Goal: Task Accomplishment & Management: Use online tool/utility

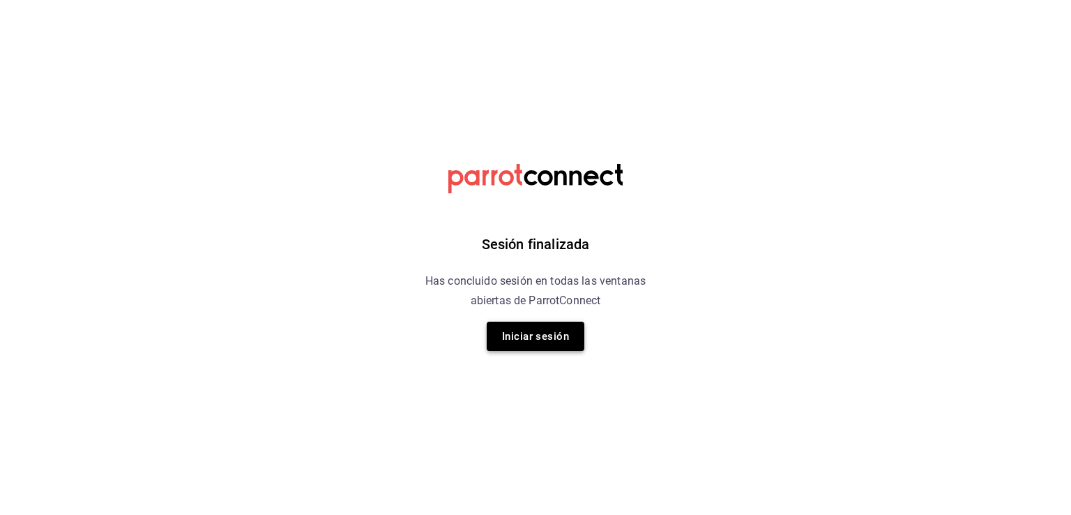
click at [494, 328] on button "Iniciar sesión" at bounding box center [536, 335] width 98 height 29
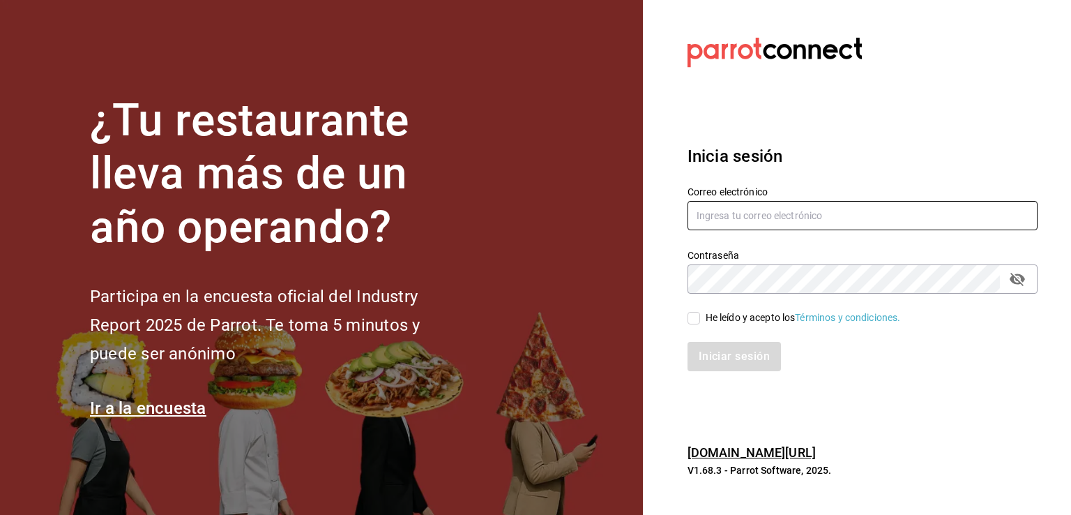
type input "[EMAIL_ADDRESS][DOMAIN_NAME]"
click at [1013, 280] on icon "passwordField" at bounding box center [1017, 279] width 17 height 17
click at [683, 319] on div "He leído y acepto los Términos y condiciones." at bounding box center [854, 310] width 367 height 32
click at [688, 320] on input "He leído y acepto los Términos y condiciones." at bounding box center [694, 318] width 13 height 13
checkbox input "true"
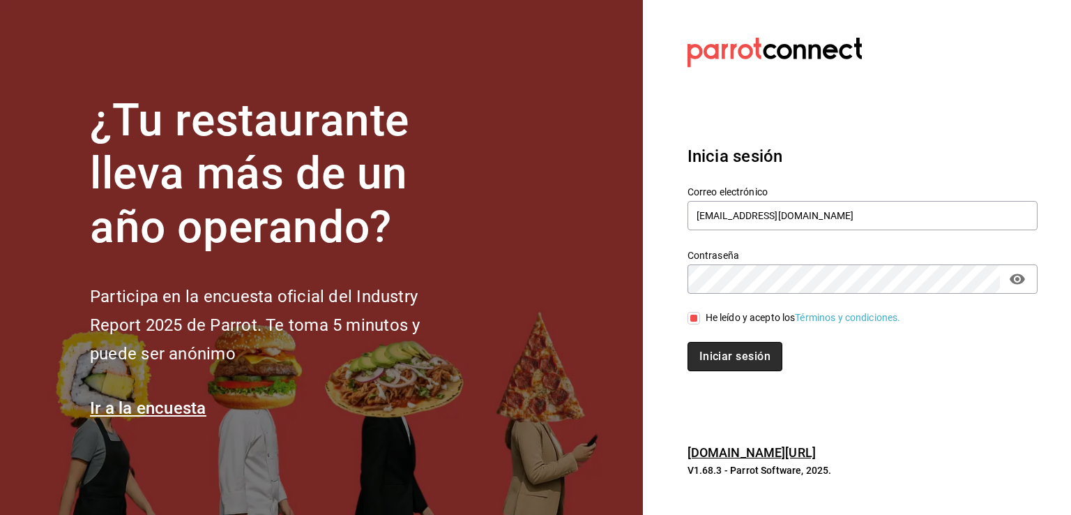
click at [701, 352] on button "Iniciar sesión" at bounding box center [735, 356] width 95 height 29
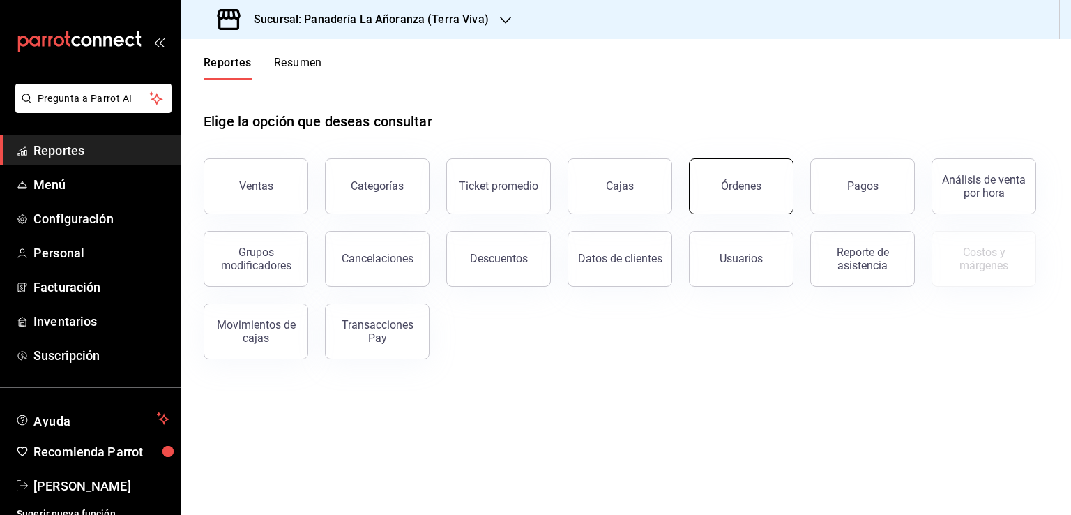
click at [711, 192] on button "Órdenes" at bounding box center [741, 186] width 105 height 56
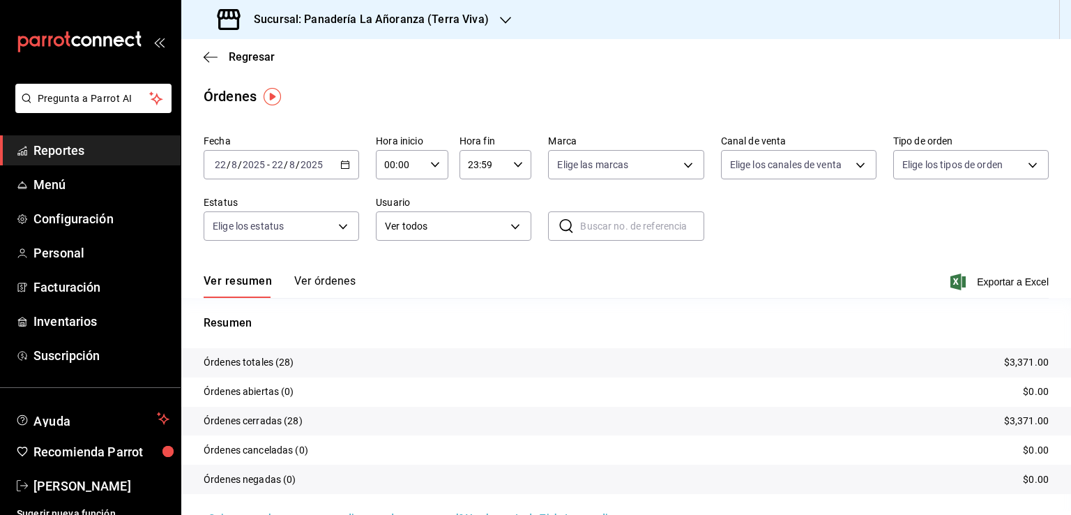
click at [490, 16] on div "Sucursal: Panadería La Añoranza (Terra Viva)" at bounding box center [354, 19] width 324 height 39
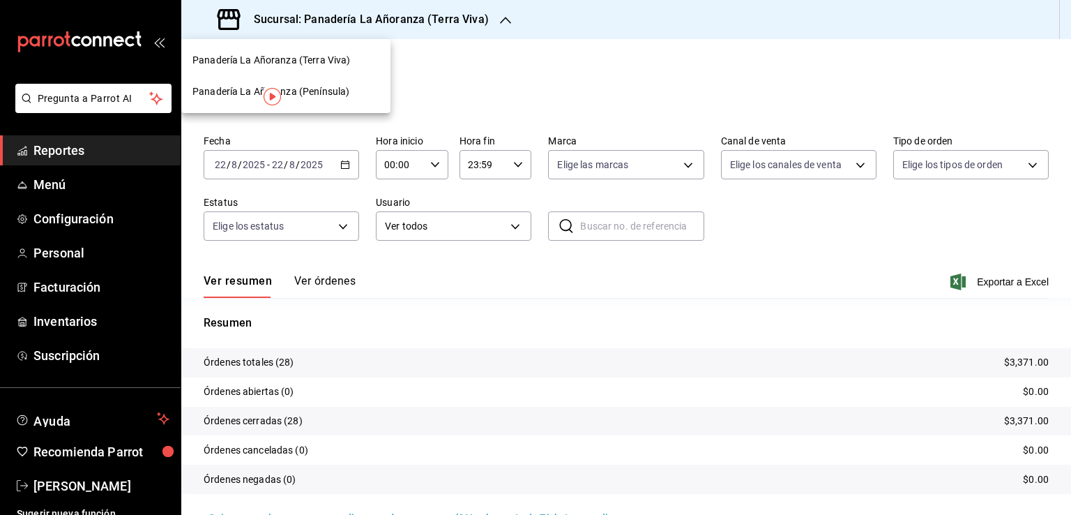
click at [344, 96] on span "Panadería La Añoranza (Península)" at bounding box center [270, 91] width 157 height 15
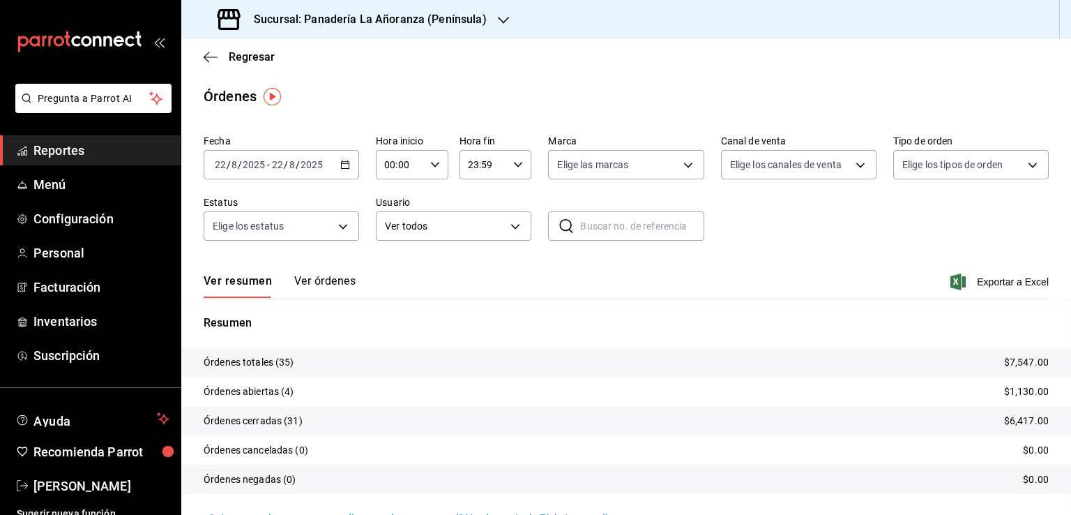
click at [64, 149] on span "Reportes" at bounding box center [101, 150] width 136 height 19
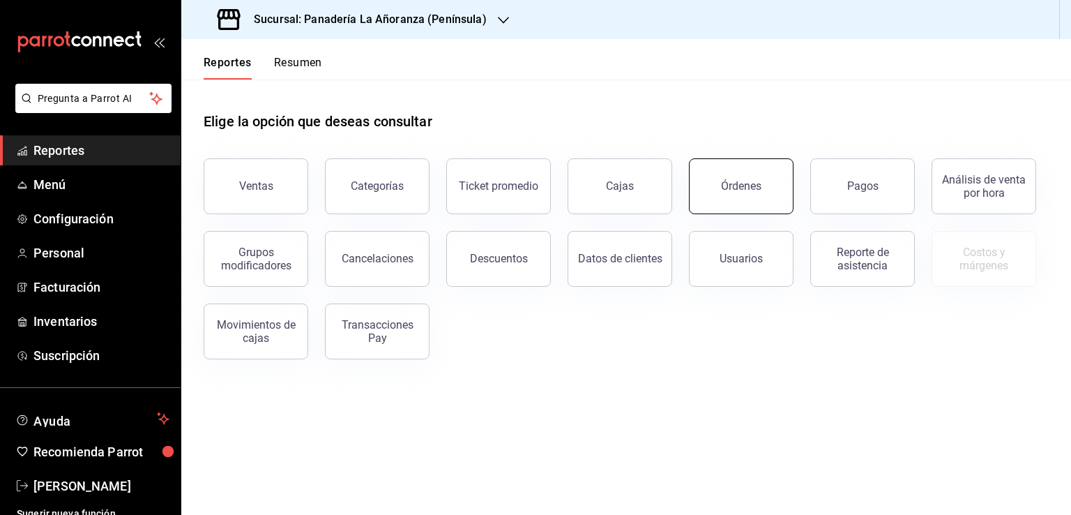
click at [722, 205] on button "Órdenes" at bounding box center [741, 186] width 105 height 56
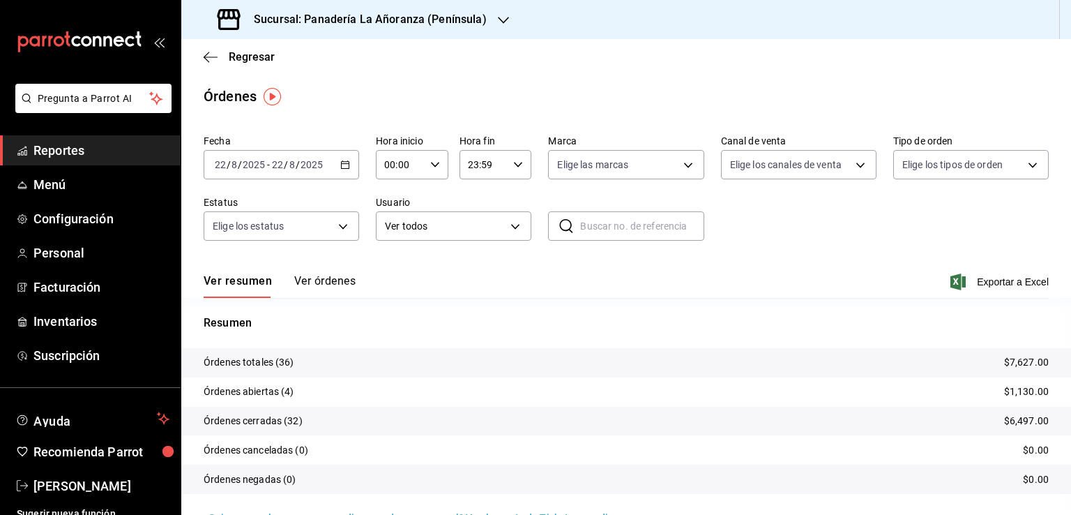
click at [478, 25] on h3 "Sucursal: Panadería La Añoranza (Península)" at bounding box center [365, 19] width 244 height 17
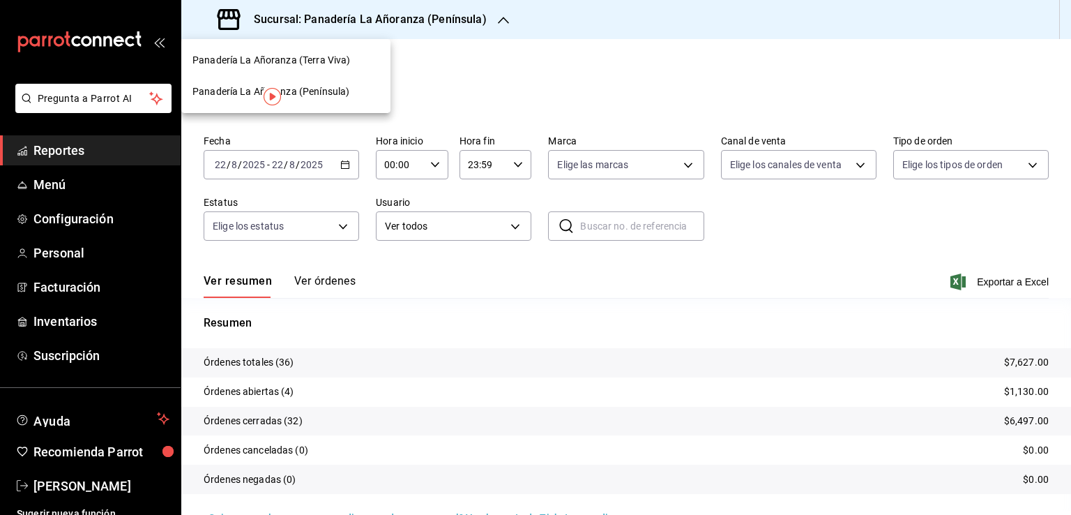
click at [308, 65] on span "Panadería La Añoranza (Terra Viva)" at bounding box center [271, 60] width 158 height 15
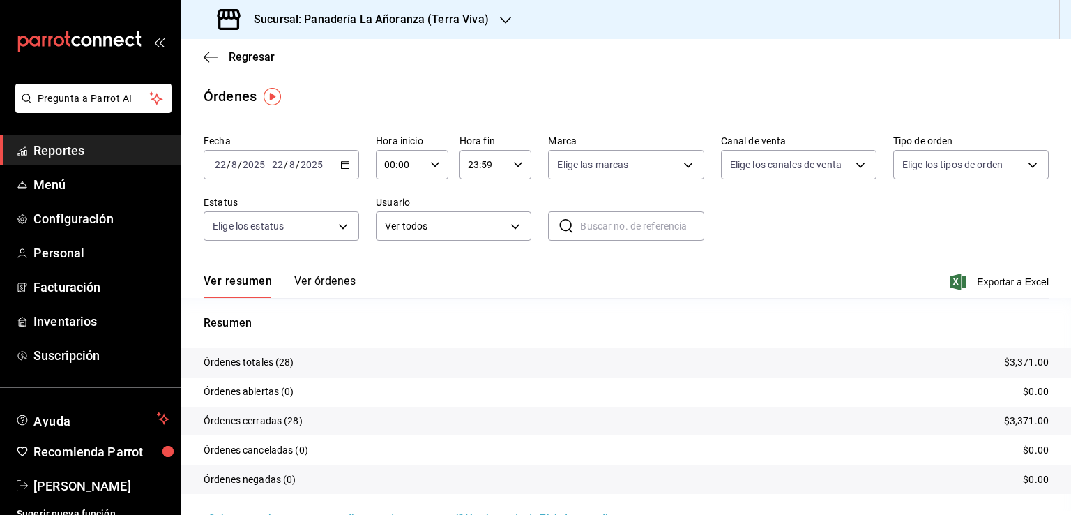
click at [59, 150] on span "Reportes" at bounding box center [101, 150] width 136 height 19
